Goal: Task Accomplishment & Management: Manage account settings

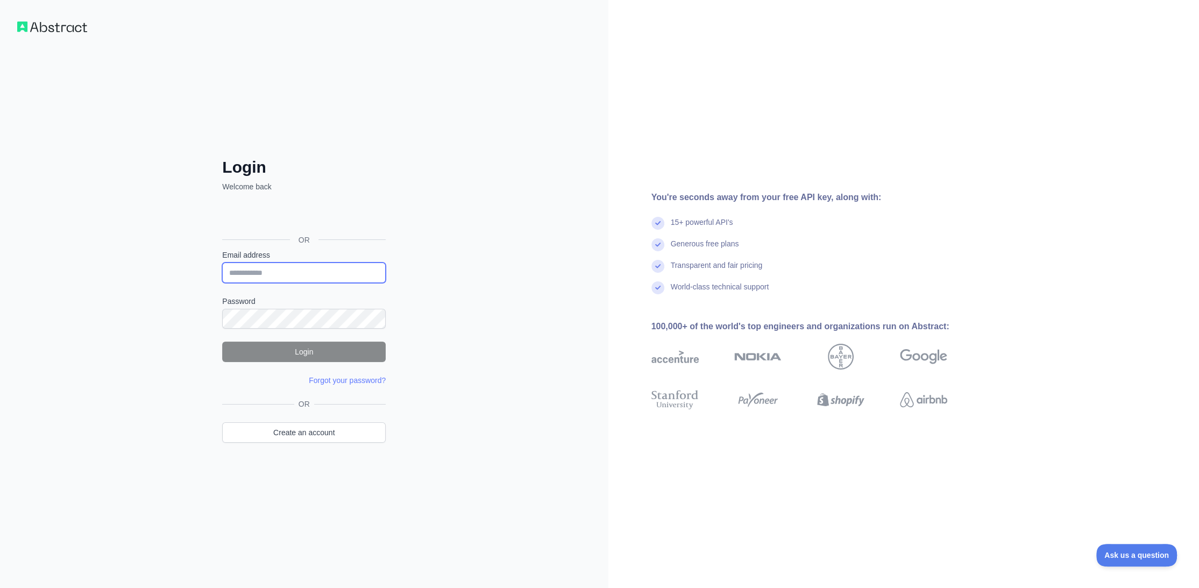
type input "**********"
click at [286, 357] on button "Login" at bounding box center [304, 352] width 164 height 20
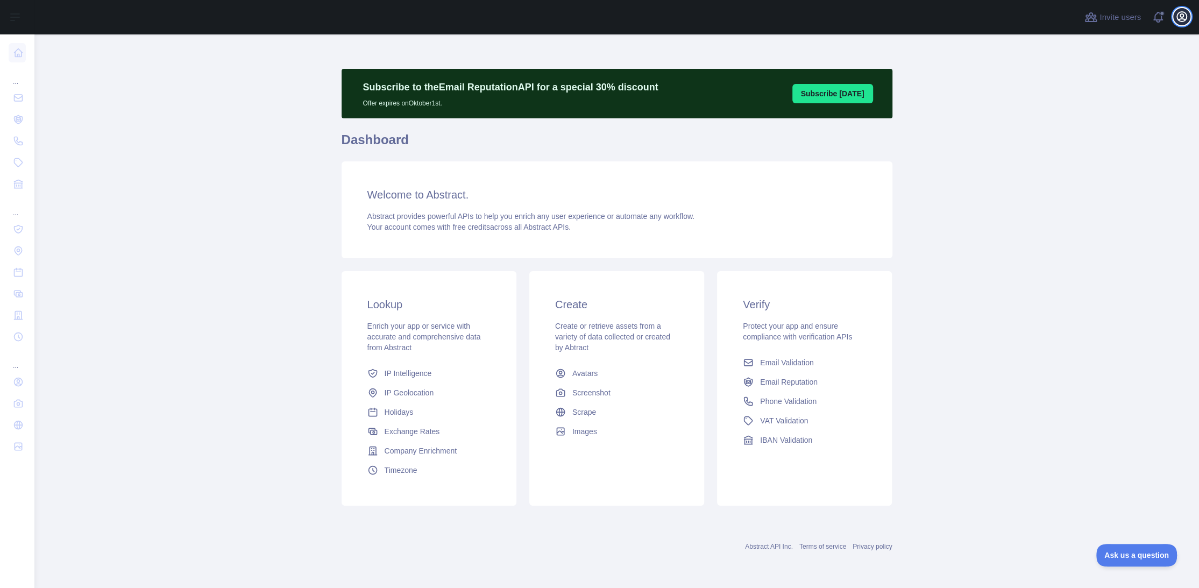
click at [1175, 18] on icon "button" at bounding box center [1181, 16] width 13 height 13
click at [1100, 119] on button "Billing" at bounding box center [1130, 116] width 120 height 19
